Goal: Task Accomplishment & Management: Use online tool/utility

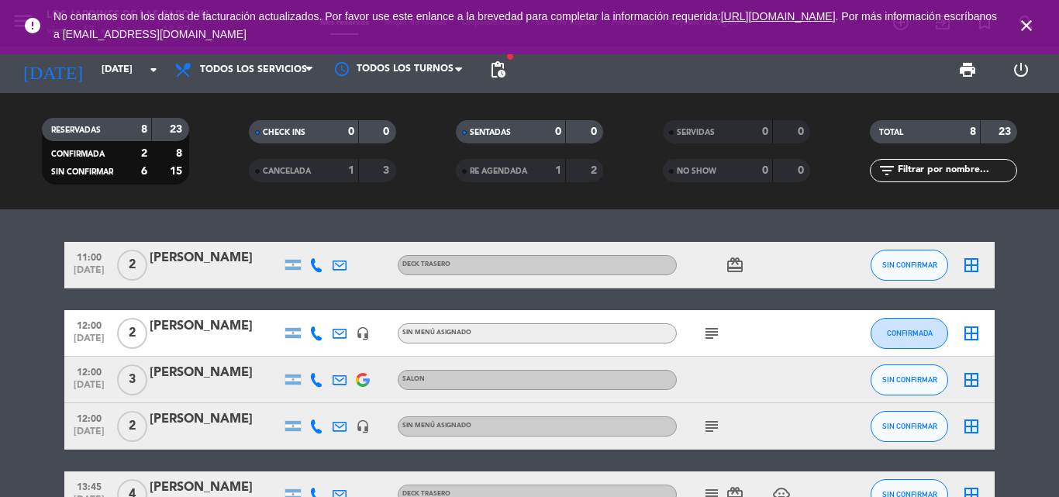
scroll to position [260, 0]
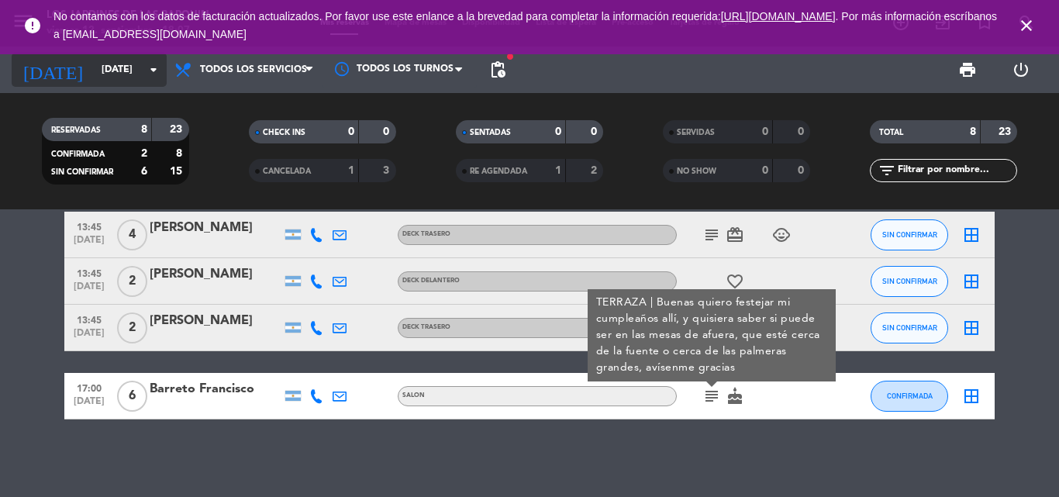
click at [120, 74] on input "[DATE]" at bounding box center [159, 70] width 131 height 26
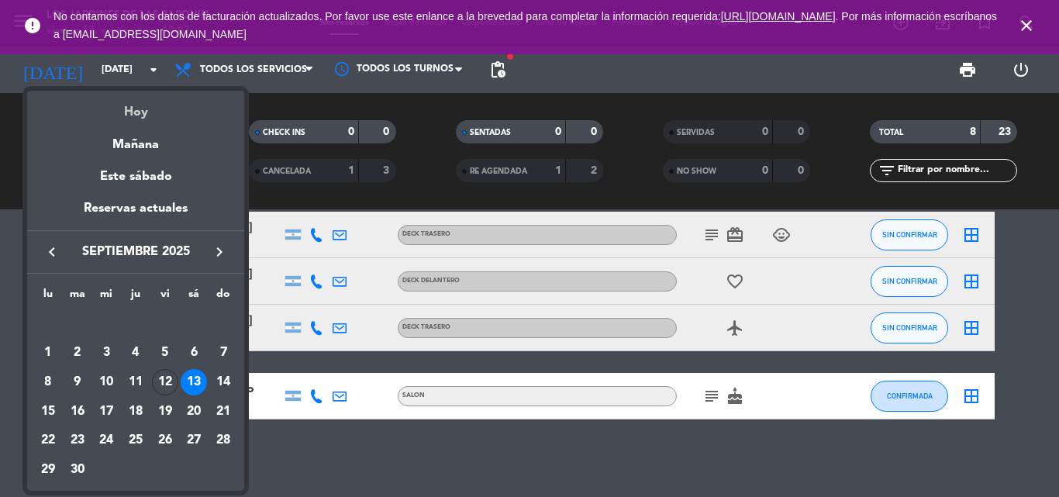
click at [130, 88] on mat-datepicker-content "semana que viene esta semana semana previa misma semana del año anterior [DATE]…" at bounding box center [135, 289] width 217 height 404
drag, startPoint x: 139, startPoint y: 102, endPoint x: 167, endPoint y: 95, distance: 28.8
click at [140, 102] on div "Hoy" at bounding box center [135, 107] width 217 height 32
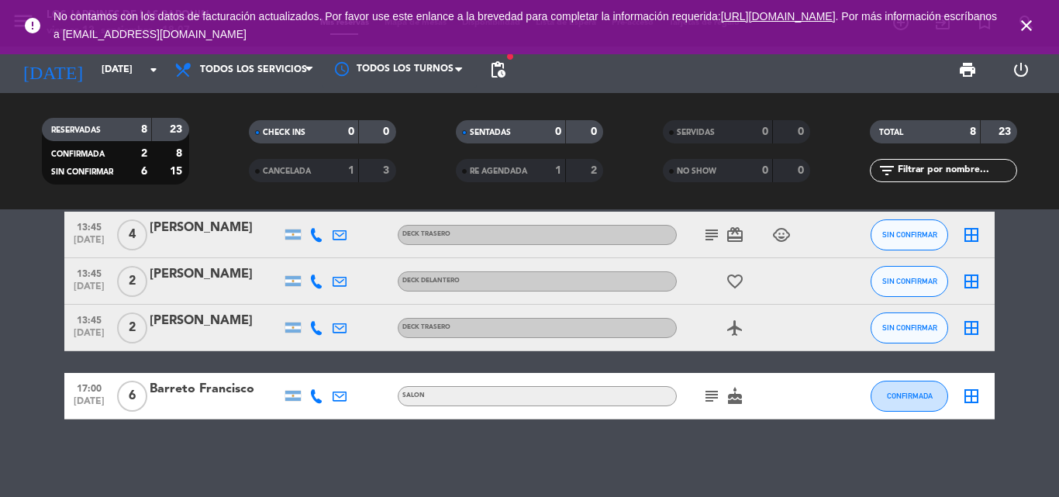
type input "[DATE]"
click at [1034, 22] on icon "close" at bounding box center [1026, 25] width 19 height 19
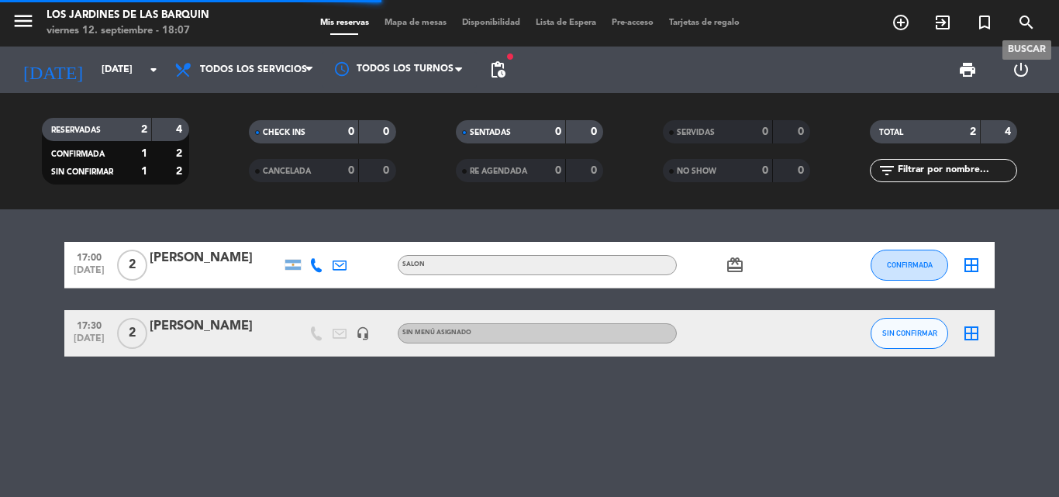
scroll to position [0, 0]
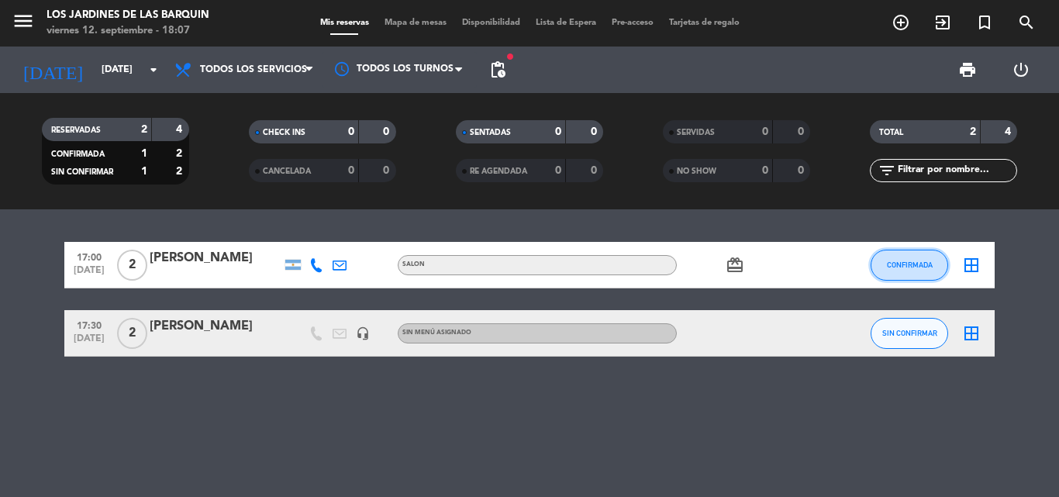
click at [875, 260] on button "CONFIRMADA" at bounding box center [910, 265] width 78 height 31
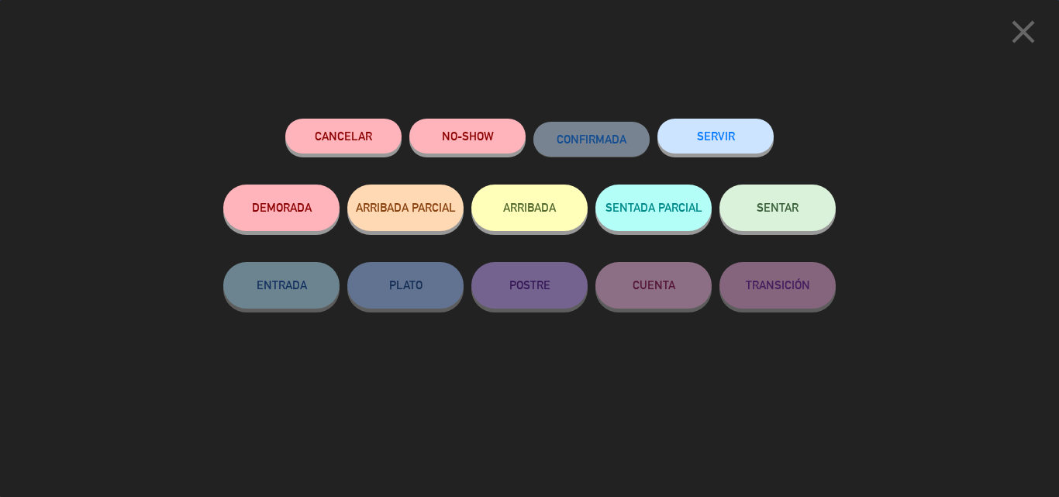
click at [758, 141] on button "SERVIR" at bounding box center [715, 136] width 116 height 35
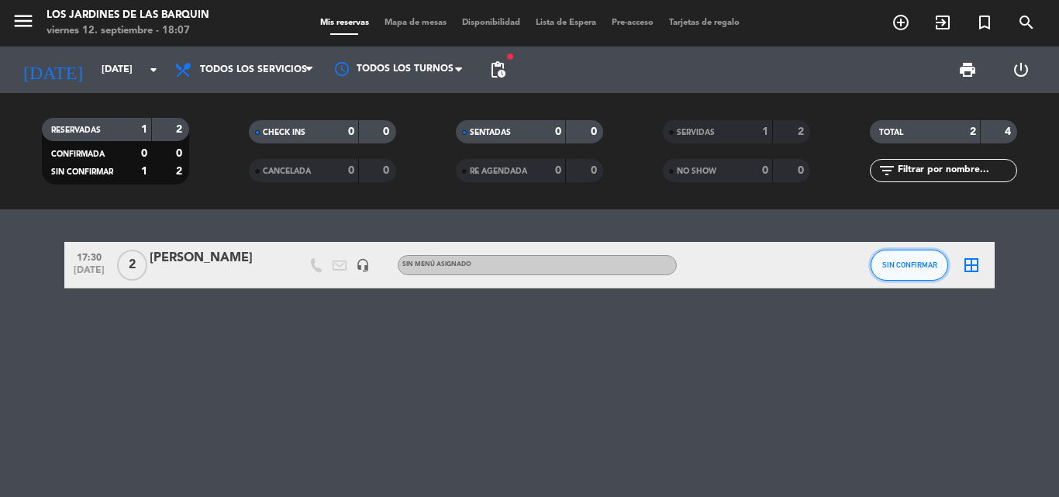
click at [885, 274] on button "SIN CONFIRMAR" at bounding box center [910, 265] width 78 height 31
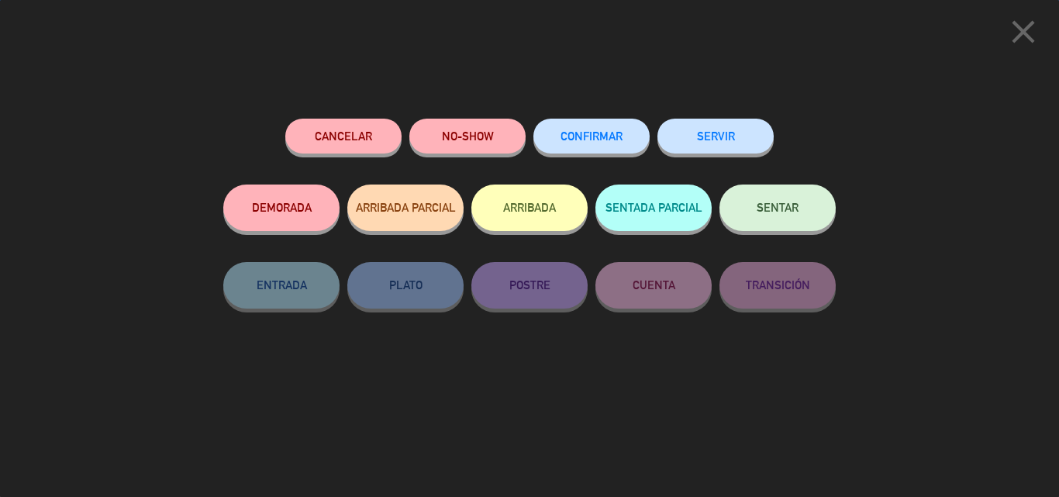
click at [758, 158] on div "SERVIR" at bounding box center [715, 152] width 116 height 66
click at [747, 131] on button "SERVIR" at bounding box center [715, 136] width 116 height 35
